Goal: Check status: Check status

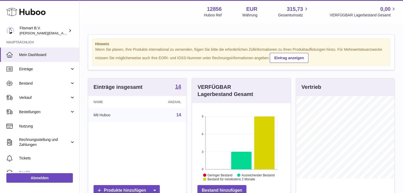
scroll to position [83, 98]
click at [22, 110] on span "Bestellungen" at bounding box center [44, 112] width 51 height 5
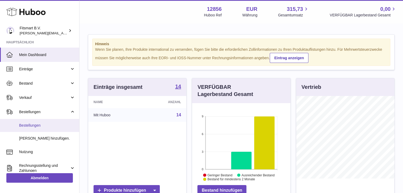
click at [30, 126] on span "Bestellungen" at bounding box center [47, 125] width 56 height 5
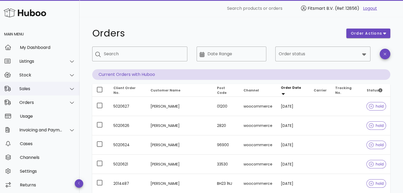
click at [28, 90] on div "Sales" at bounding box center [40, 88] width 43 height 5
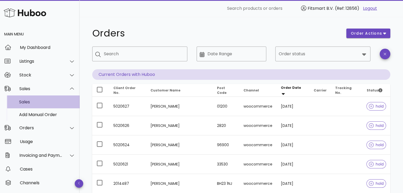
click at [34, 106] on div "Sales" at bounding box center [47, 101] width 56 height 11
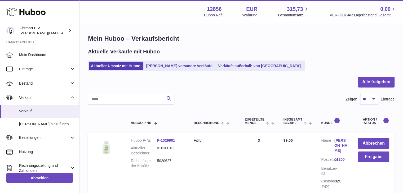
click at [165, 66] on link "Von Huboo versandte Verkäufe." at bounding box center [179, 66] width 71 height 9
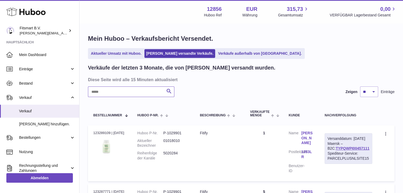
click at [121, 91] on input "text" at bounding box center [131, 92] width 86 height 11
paste input "*******"
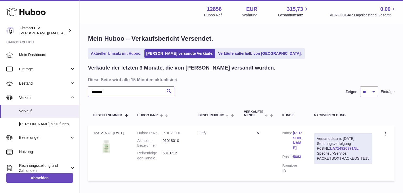
type input "*******"
click at [295, 135] on link "[PERSON_NAME]" at bounding box center [297, 141] width 11 height 20
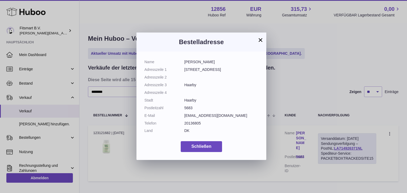
click at [261, 38] on button "×" at bounding box center [260, 40] width 6 height 6
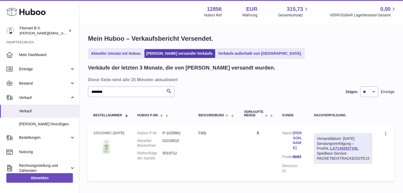
click at [330, 145] on div "Versanddatum: 20. Aug. 2025 Sendungsverfolgung – PostNL: LA714926371NL Spediteu…" at bounding box center [343, 148] width 58 height 31
click at [330, 147] on link "LA714926371NL" at bounding box center [344, 148] width 28 height 4
